Goal: Find specific page/section: Find specific page/section

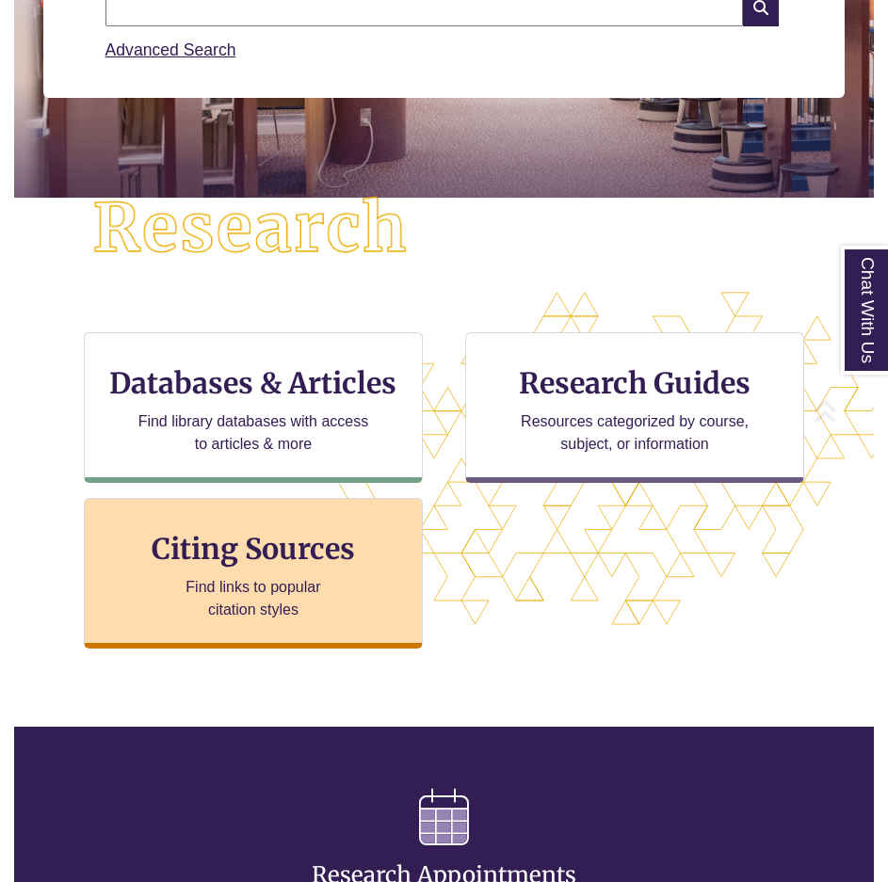
scroll to position [377, 0]
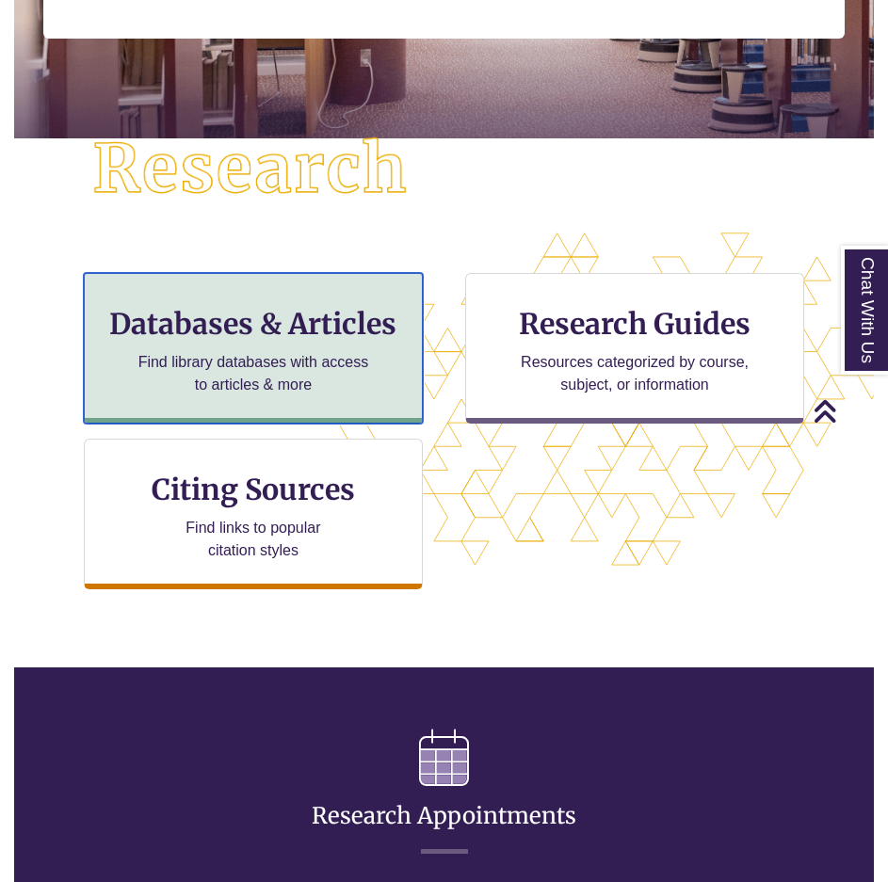
click at [294, 339] on h3 "Databases & Articles" at bounding box center [253, 324] width 307 height 36
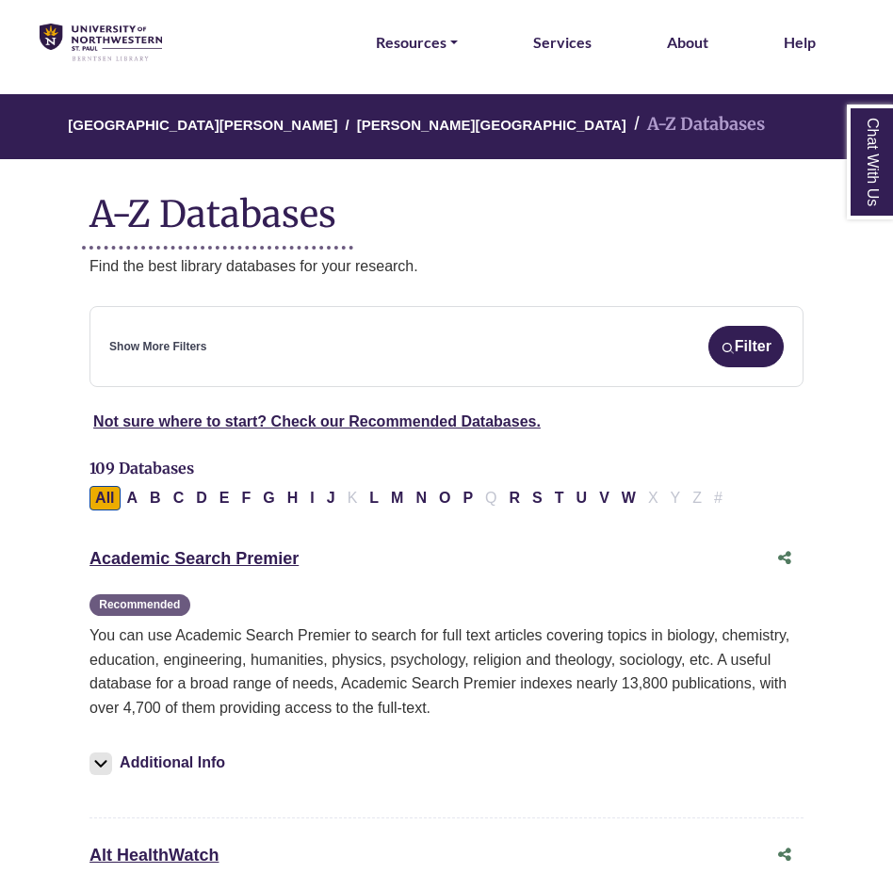
scroll to position [94, 0]
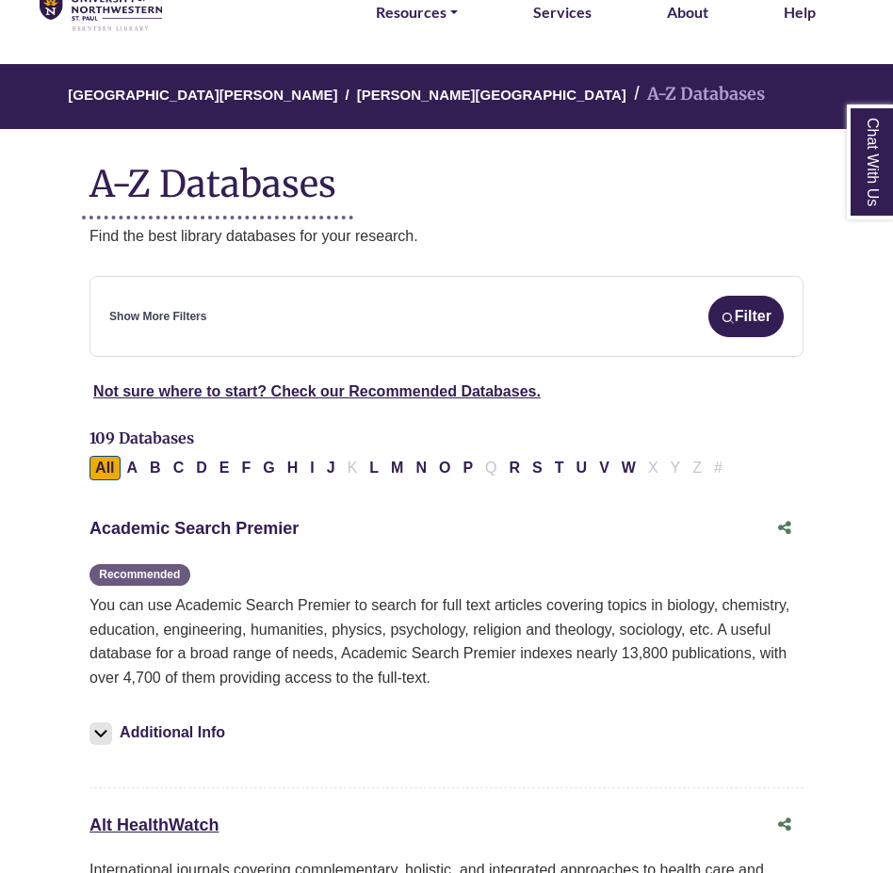
click at [201, 527] on link "Academic Search Premier This link opens in a new window" at bounding box center [193, 528] width 209 height 19
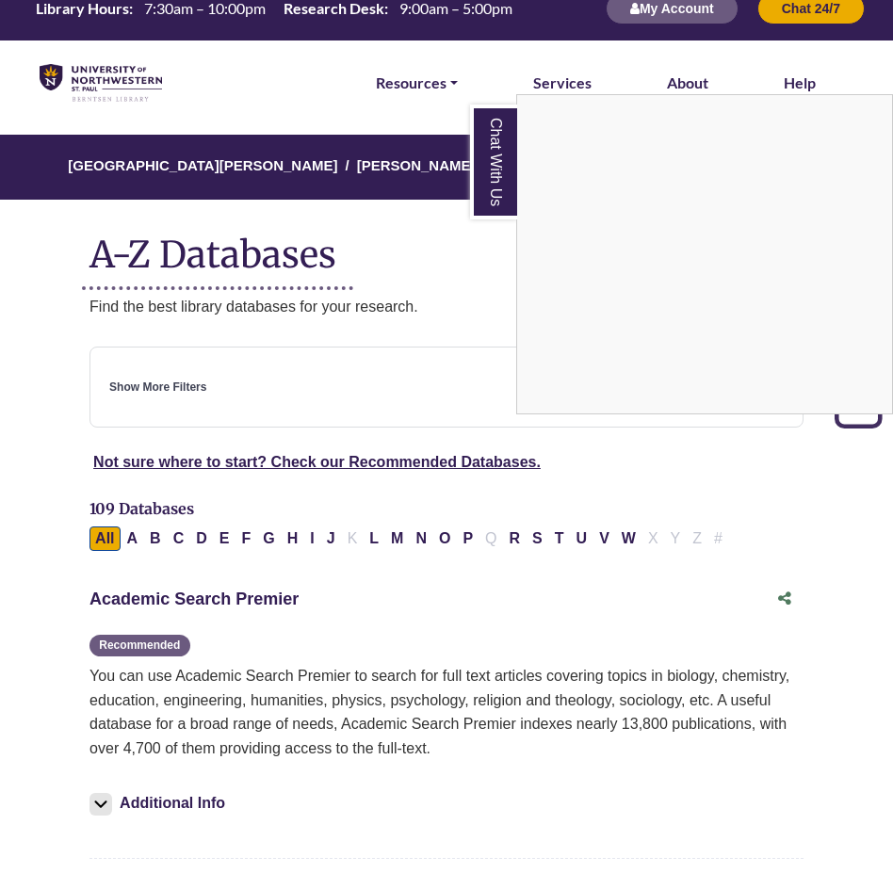
scroll to position [0, 0]
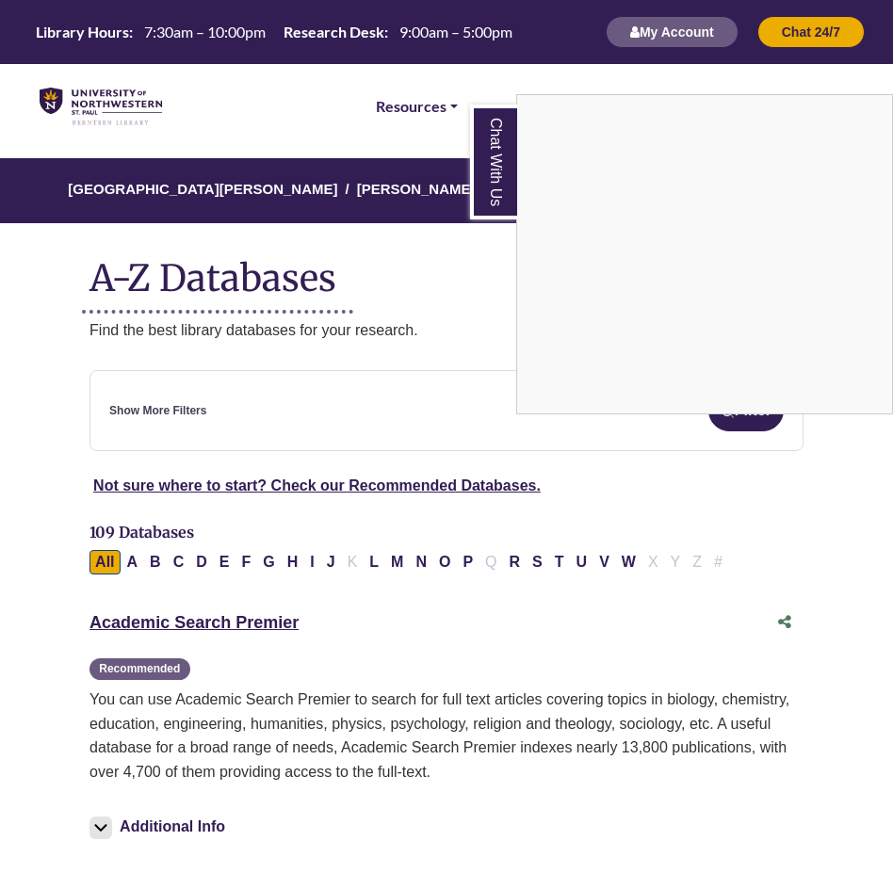
click at [132, 563] on div "Chat With Us" at bounding box center [446, 436] width 893 height 873
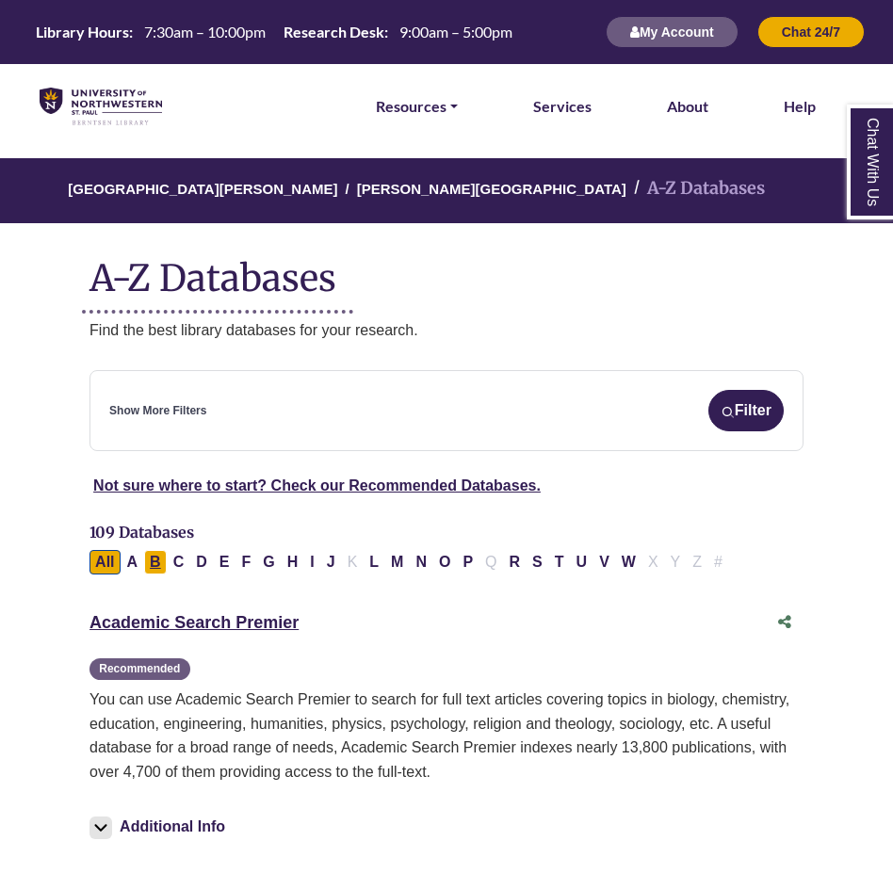
click at [157, 561] on button "B" at bounding box center [155, 562] width 23 height 24
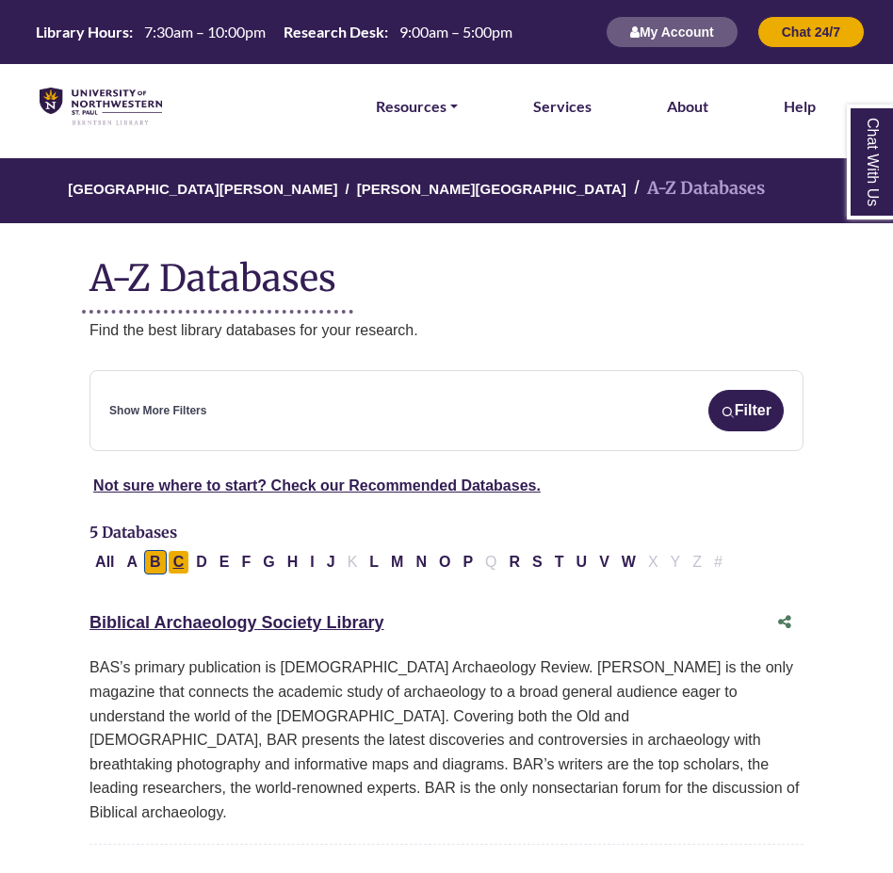
click at [173, 559] on button "C" at bounding box center [179, 562] width 23 height 24
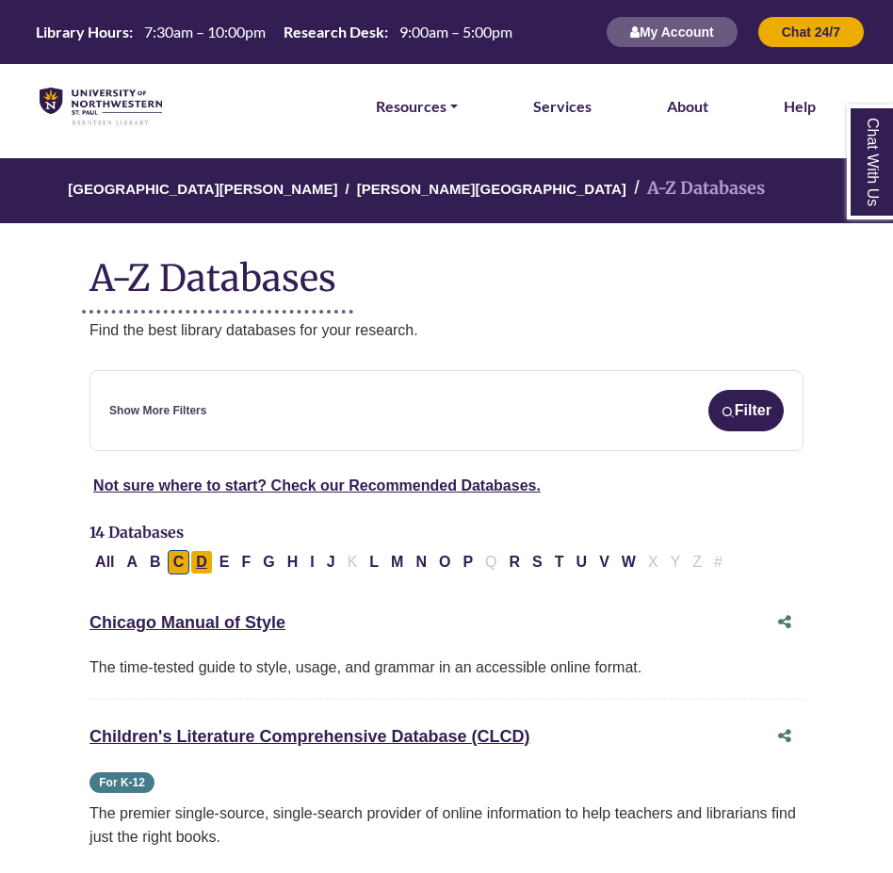
click at [207, 563] on button "D" at bounding box center [201, 562] width 23 height 24
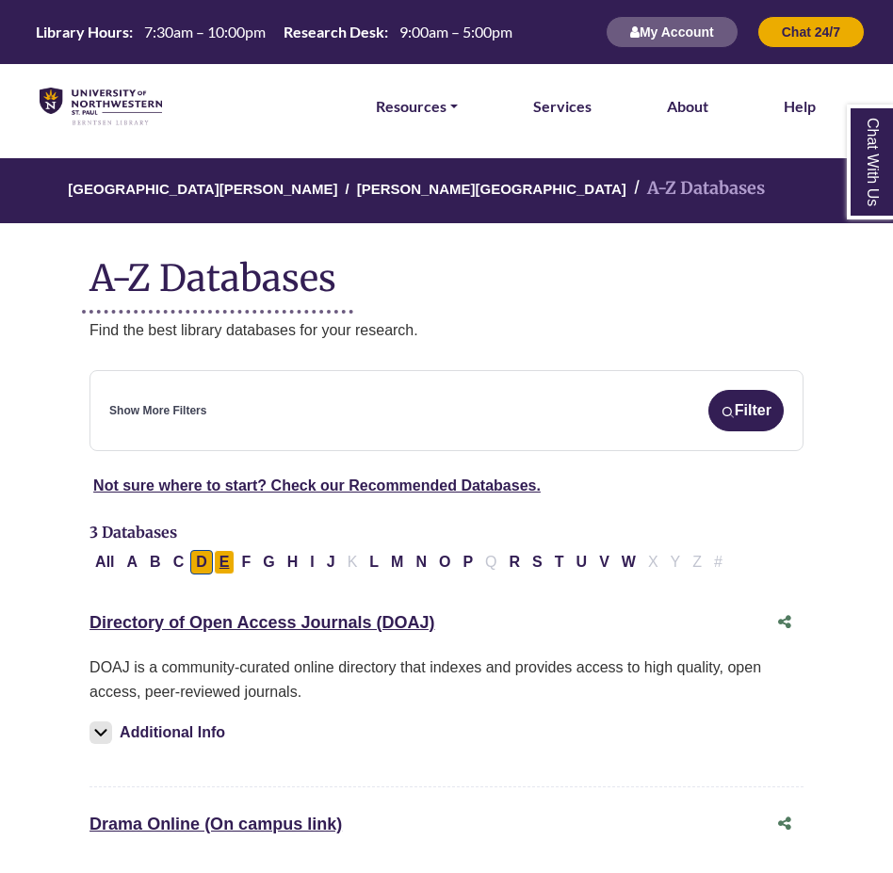
click at [223, 561] on button "E" at bounding box center [225, 562] width 22 height 24
